Goal: Task Accomplishment & Management: Manage account settings

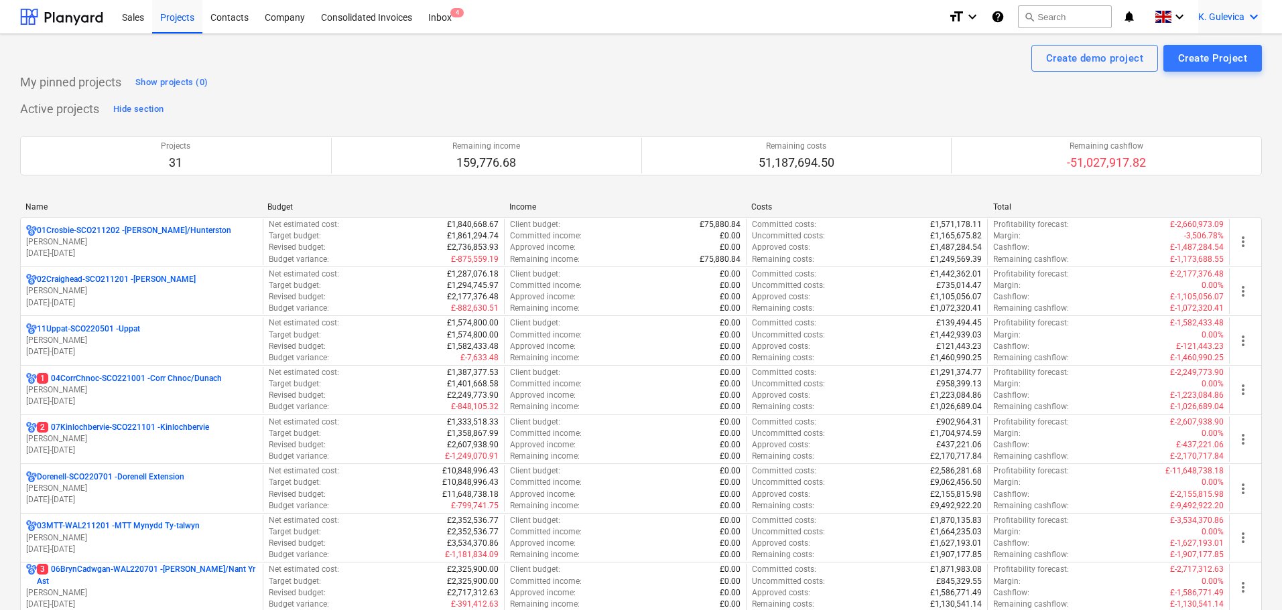
click at [1210, 8] on div "K. Gulevica keyboard_arrow_down" at bounding box center [1230, 17] width 64 height 34
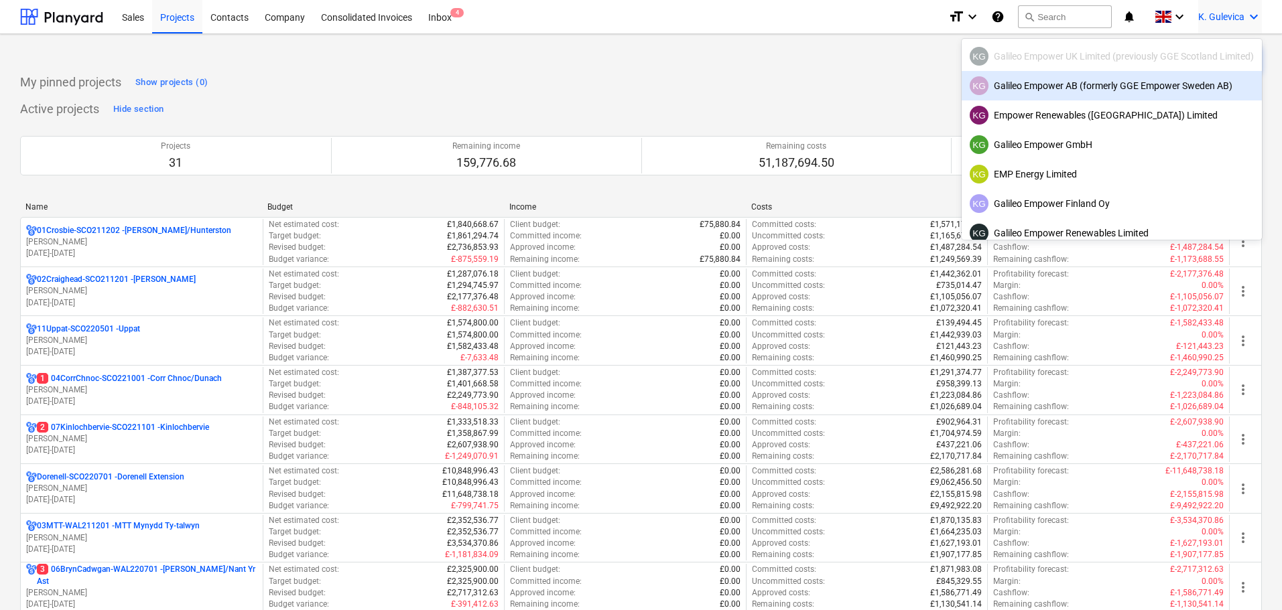
click at [1035, 83] on div "KG Galileo Empower AB (formerly GGE Empower Sweden AB)" at bounding box center [1112, 85] width 284 height 19
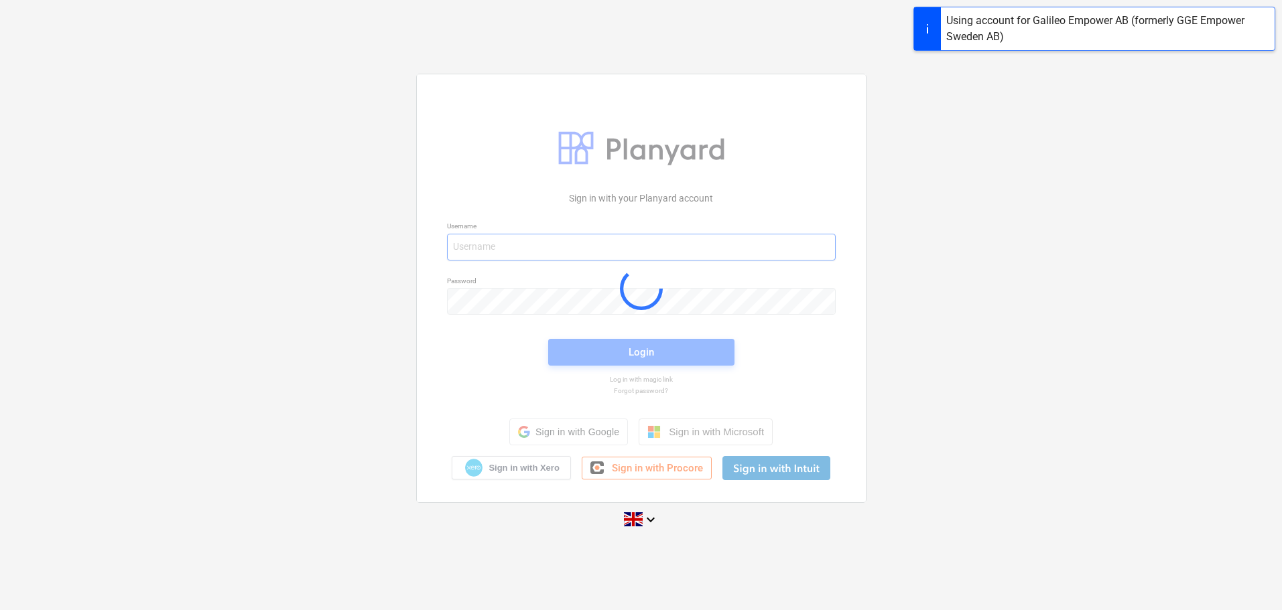
type input "kg@empower-re.ie"
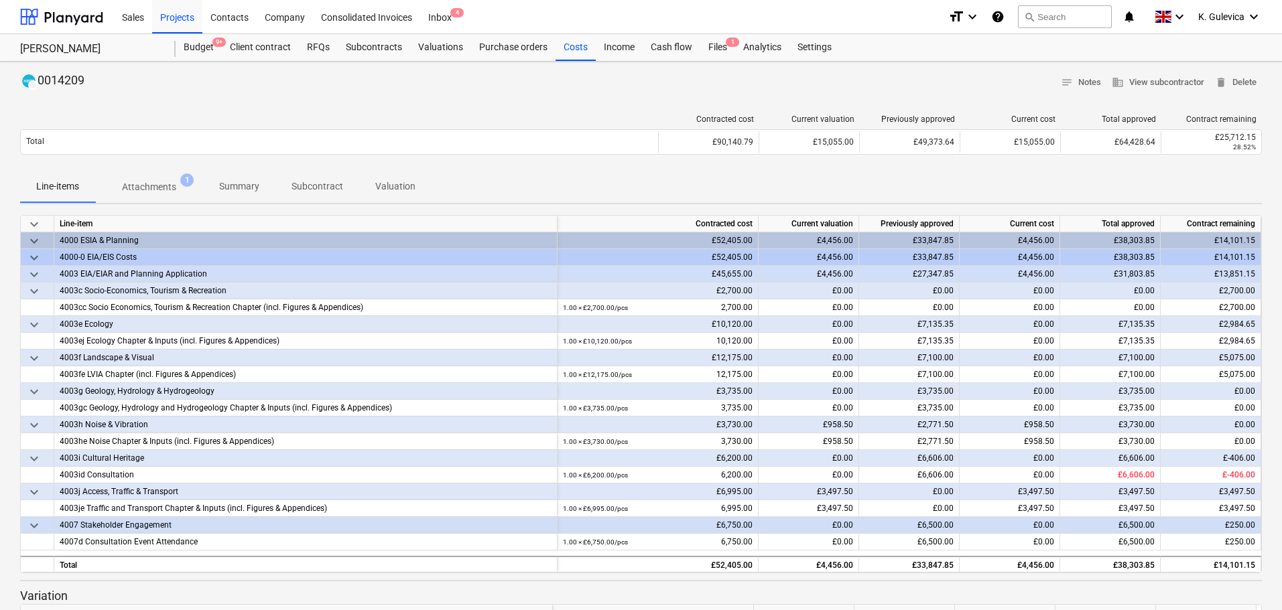
click at [235, 180] on p "Summary" at bounding box center [239, 187] width 40 height 14
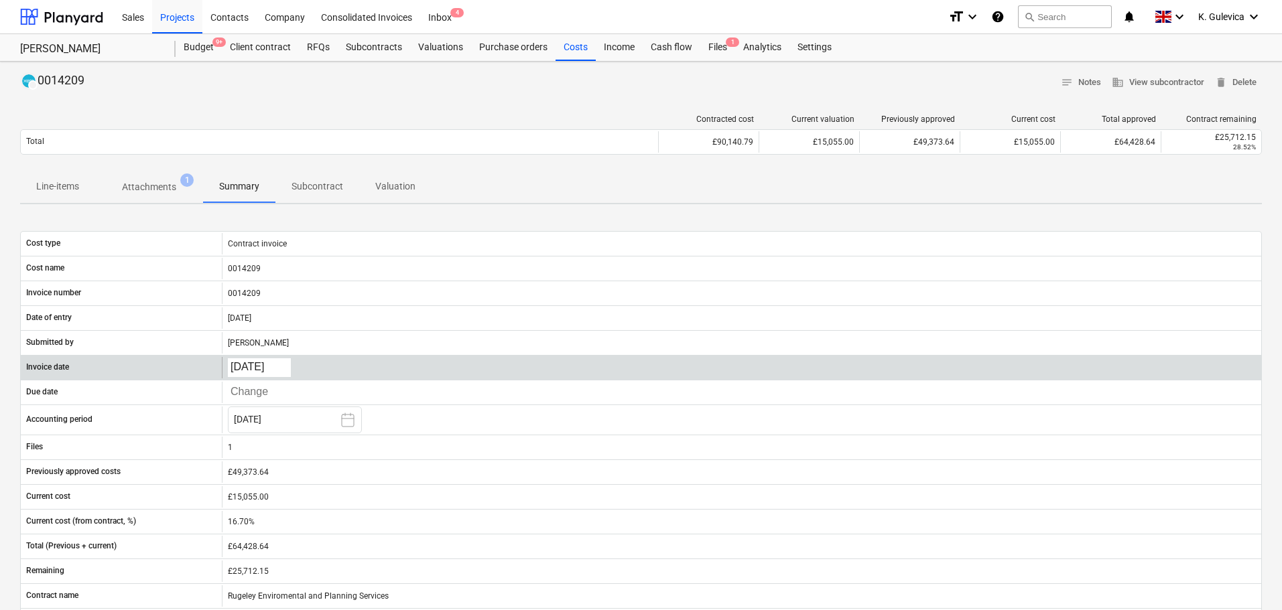
click at [273, 366] on body "Sales Projects Contacts Company Consolidated Invoices Inbox 4 format_size keybo…" at bounding box center [641, 305] width 1282 height 610
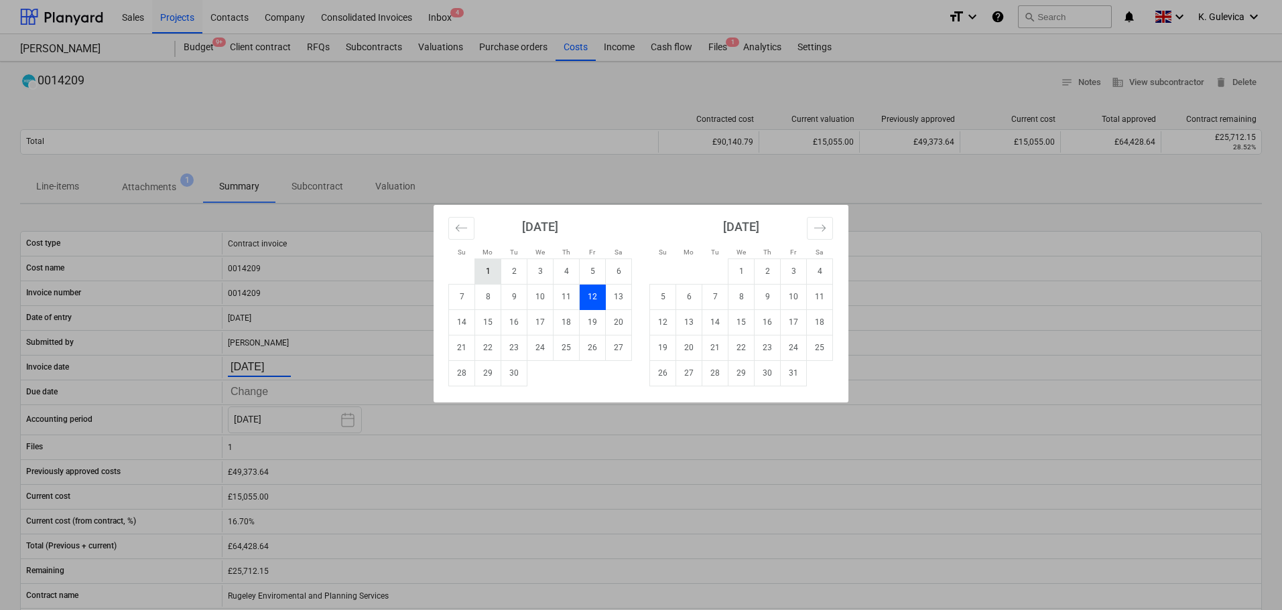
click at [480, 272] on td "1" at bounding box center [488, 271] width 26 height 25
type input "[DATE]"
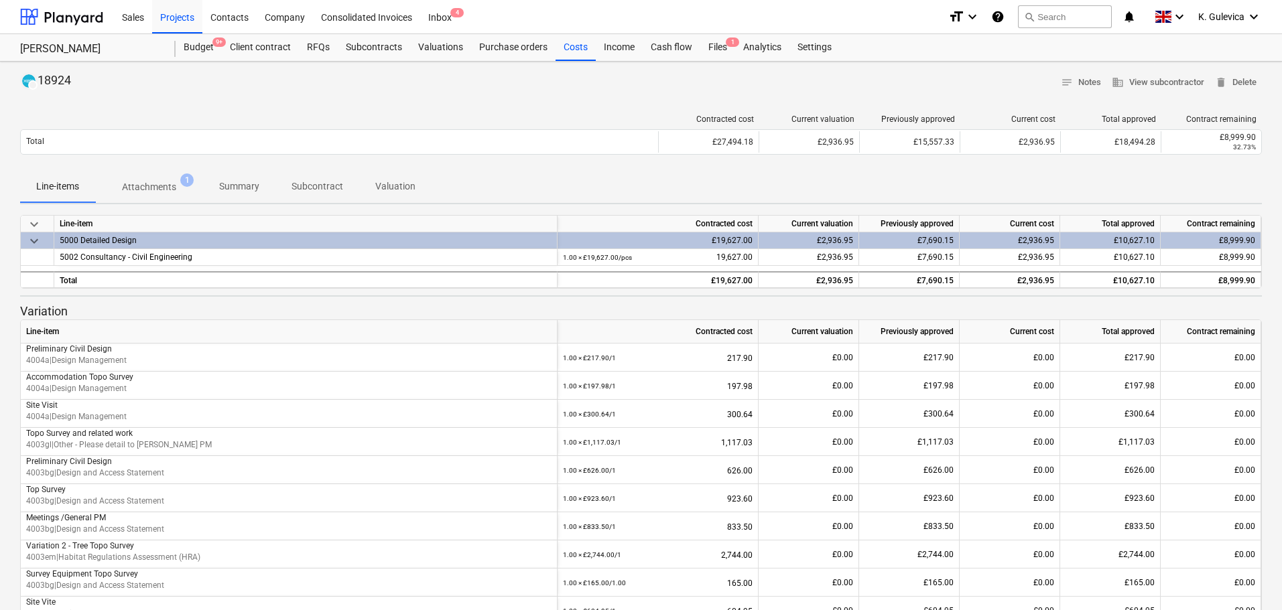
click at [245, 178] on span "Summary" at bounding box center [239, 187] width 72 height 22
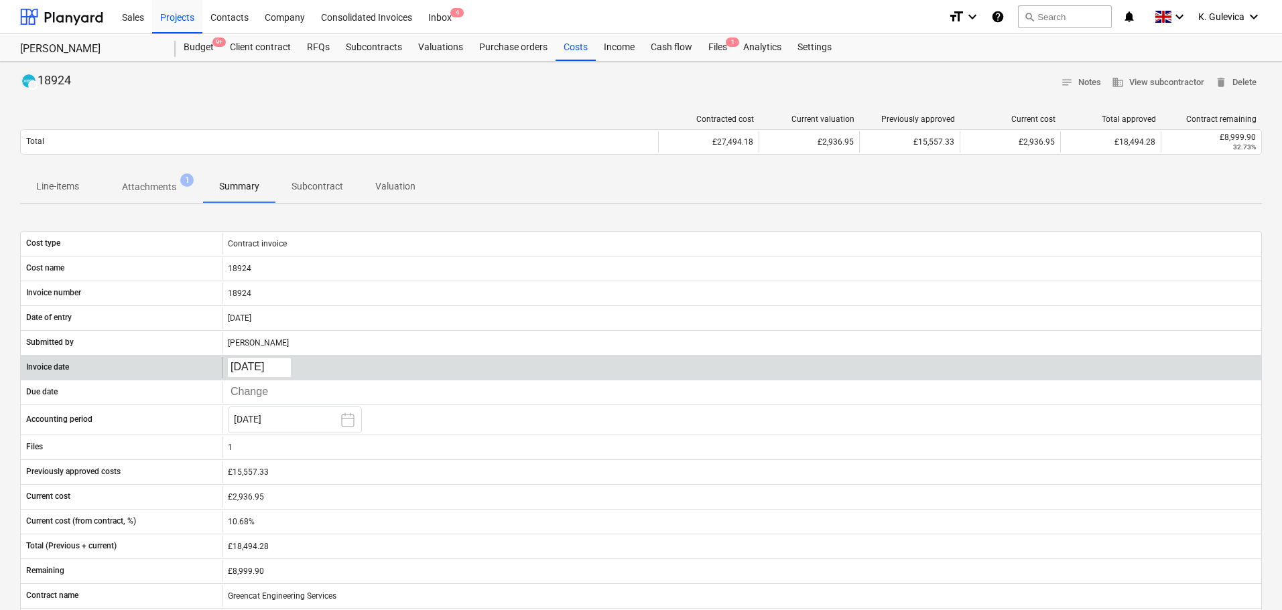
click at [267, 364] on body "Sales Projects Contacts Company Consolidated Invoices Inbox 4 format_size keybo…" at bounding box center [641, 305] width 1282 height 610
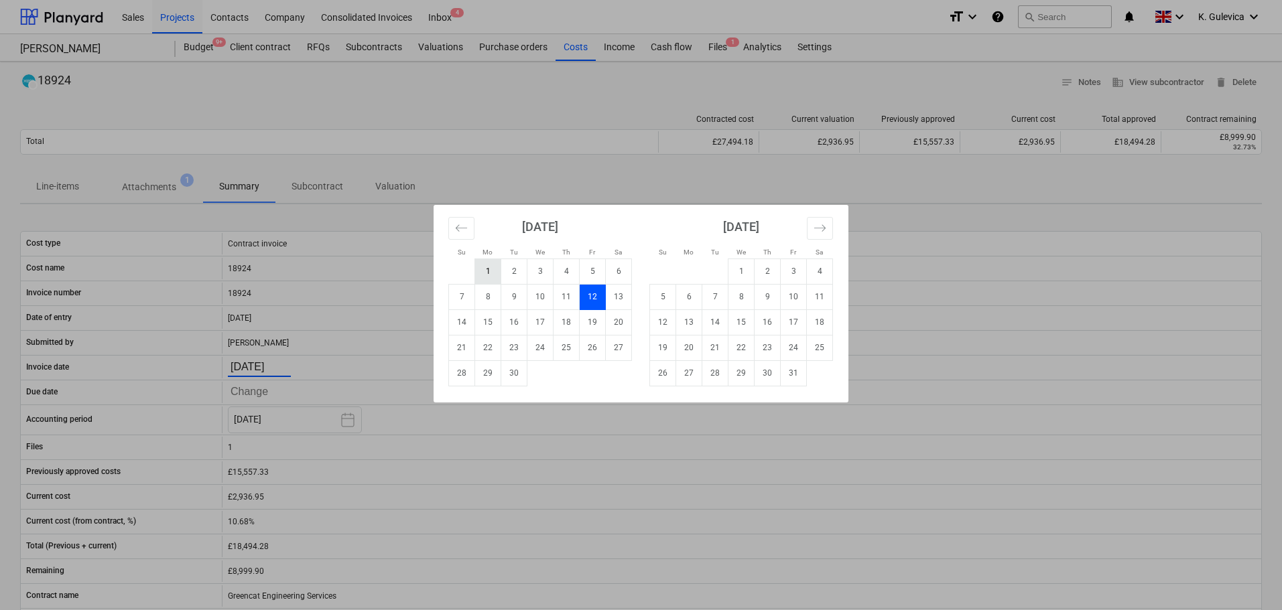
click at [484, 269] on td "1" at bounding box center [488, 271] width 26 height 25
type input "[DATE]"
